Goal: Information Seeking & Learning: Learn about a topic

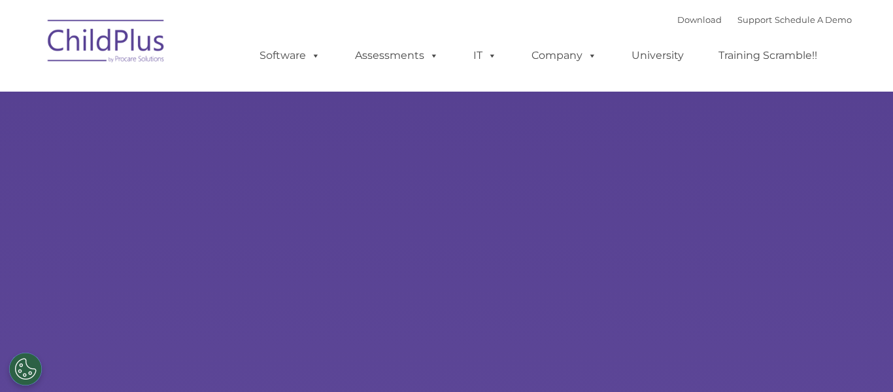
type input ""
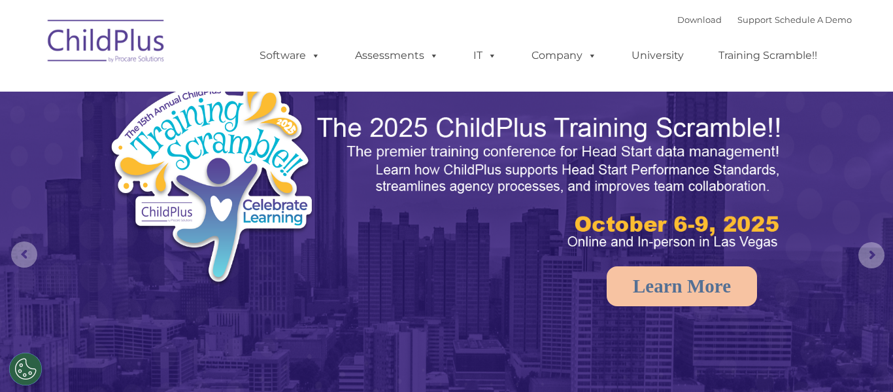
select select "MEDIUM"
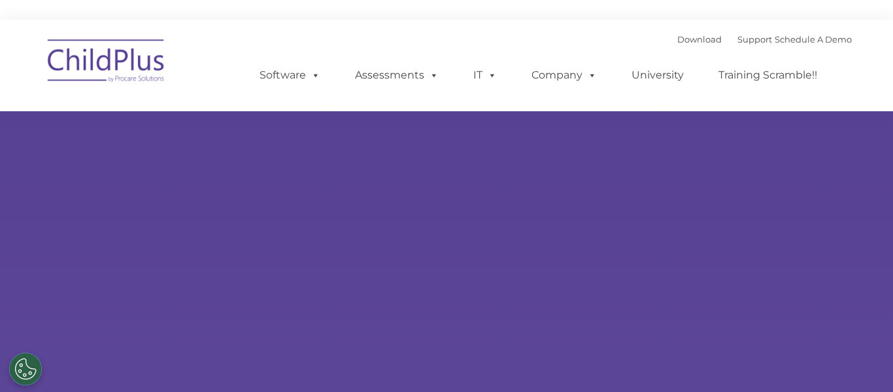
type input ""
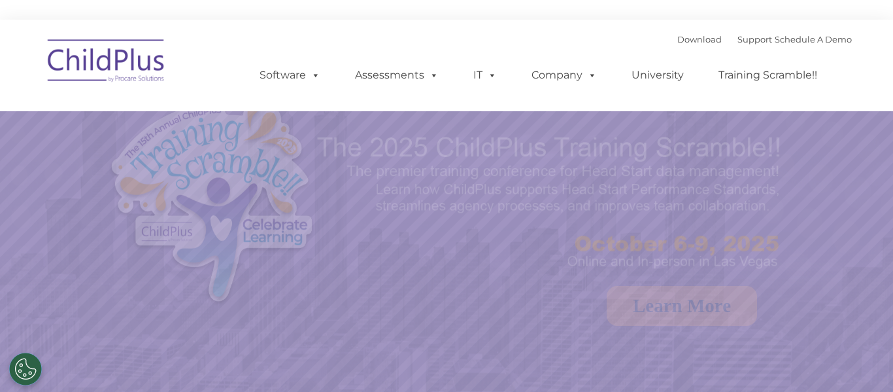
select select "MEDIUM"
